Goal: Navigation & Orientation: Go to known website

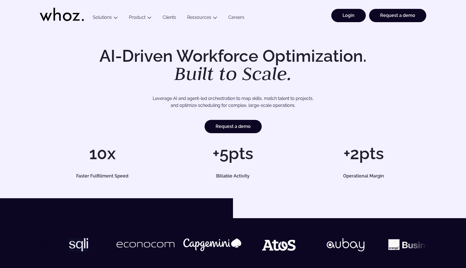
click at [344, 13] on link "Login" at bounding box center [349, 15] width 35 height 13
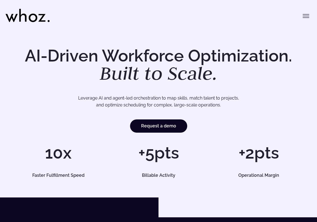
click at [305, 16] on icon "Toggle menu" at bounding box center [306, 16] width 6 height 0
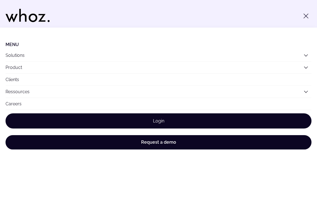
click at [86, 125] on link "Login" at bounding box center [159, 121] width 306 height 15
